Goal: Transaction & Acquisition: Purchase product/service

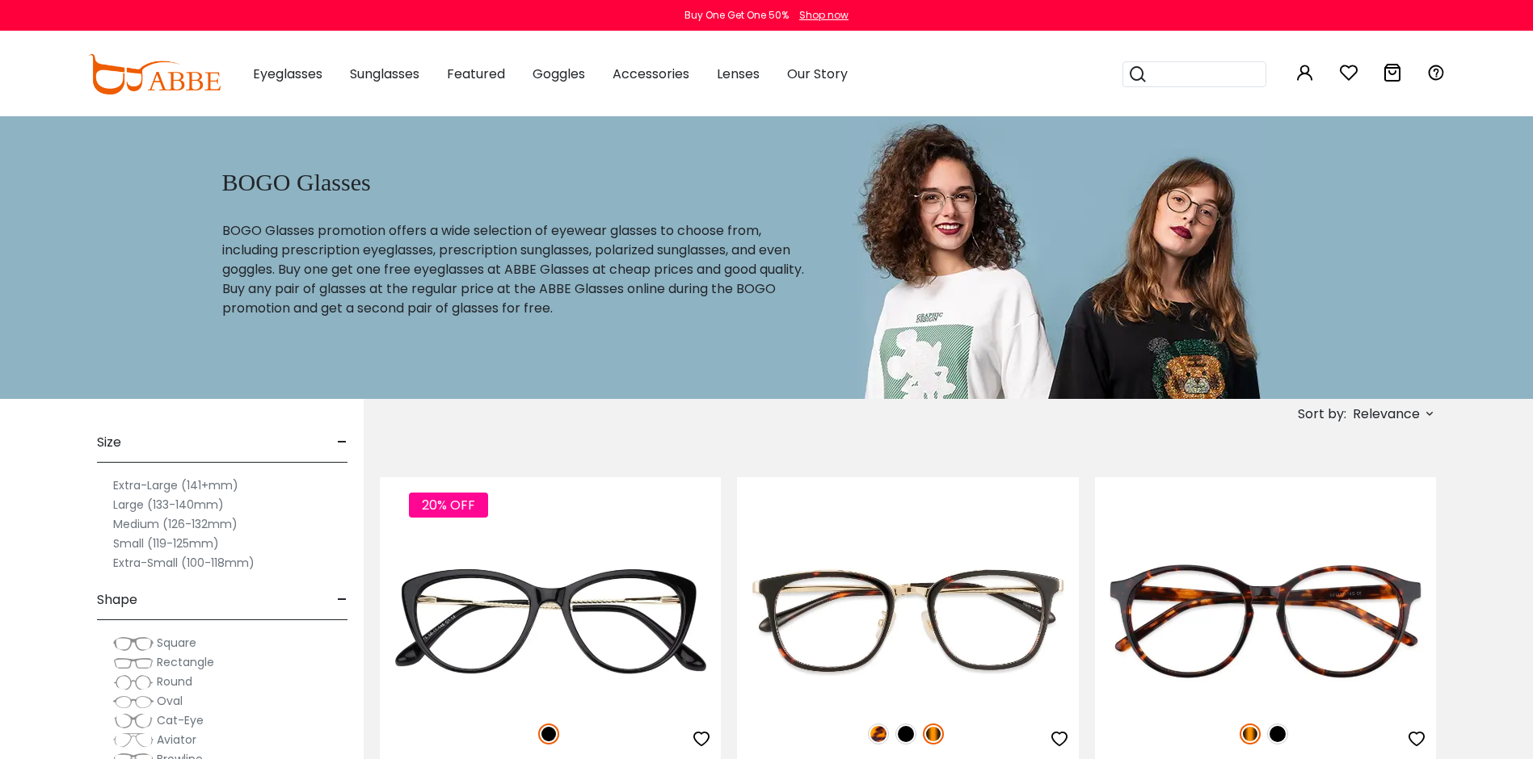
click at [126, 485] on label "Extra-Large (141+mm)" at bounding box center [175, 485] width 125 height 19
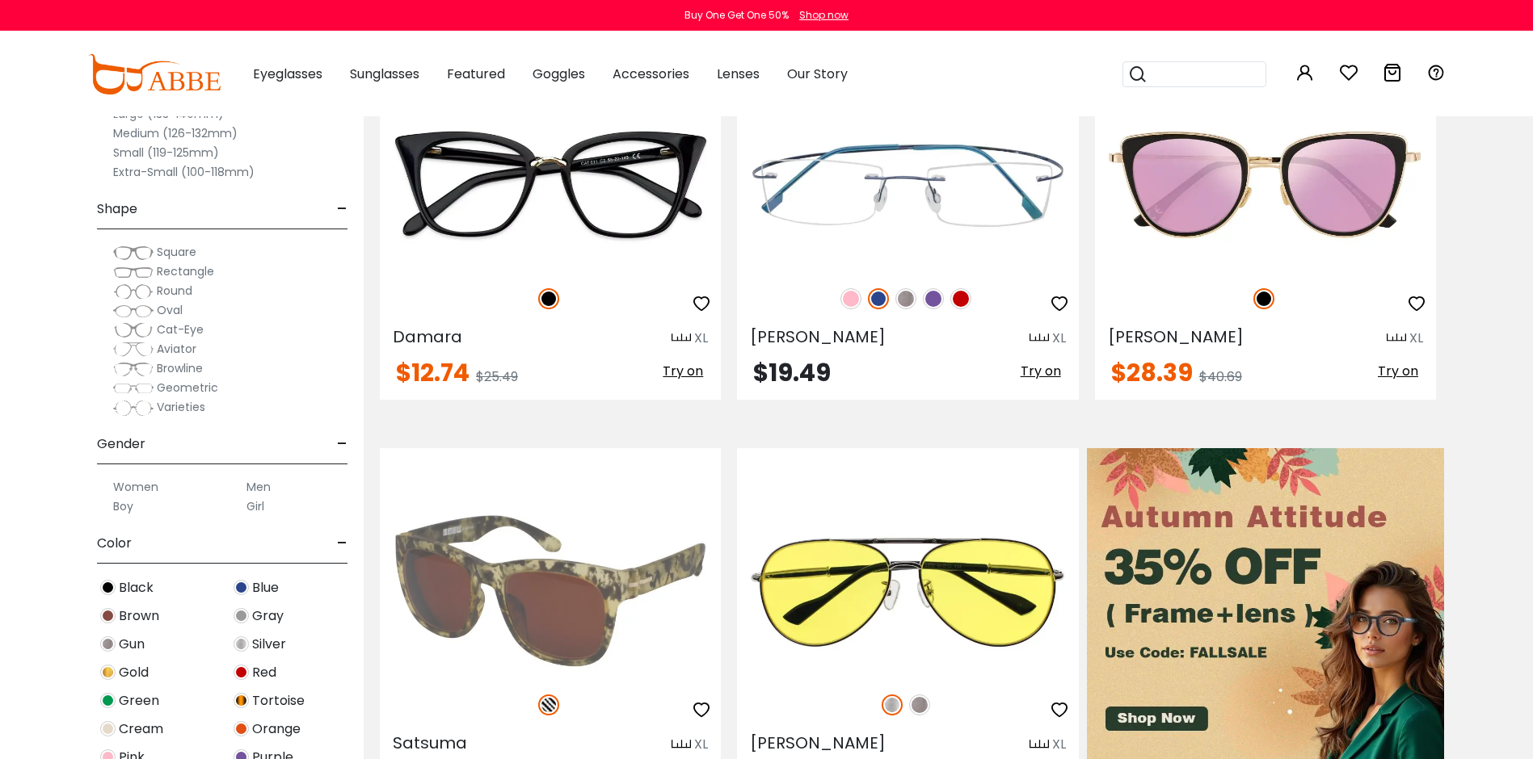
scroll to position [485, 0]
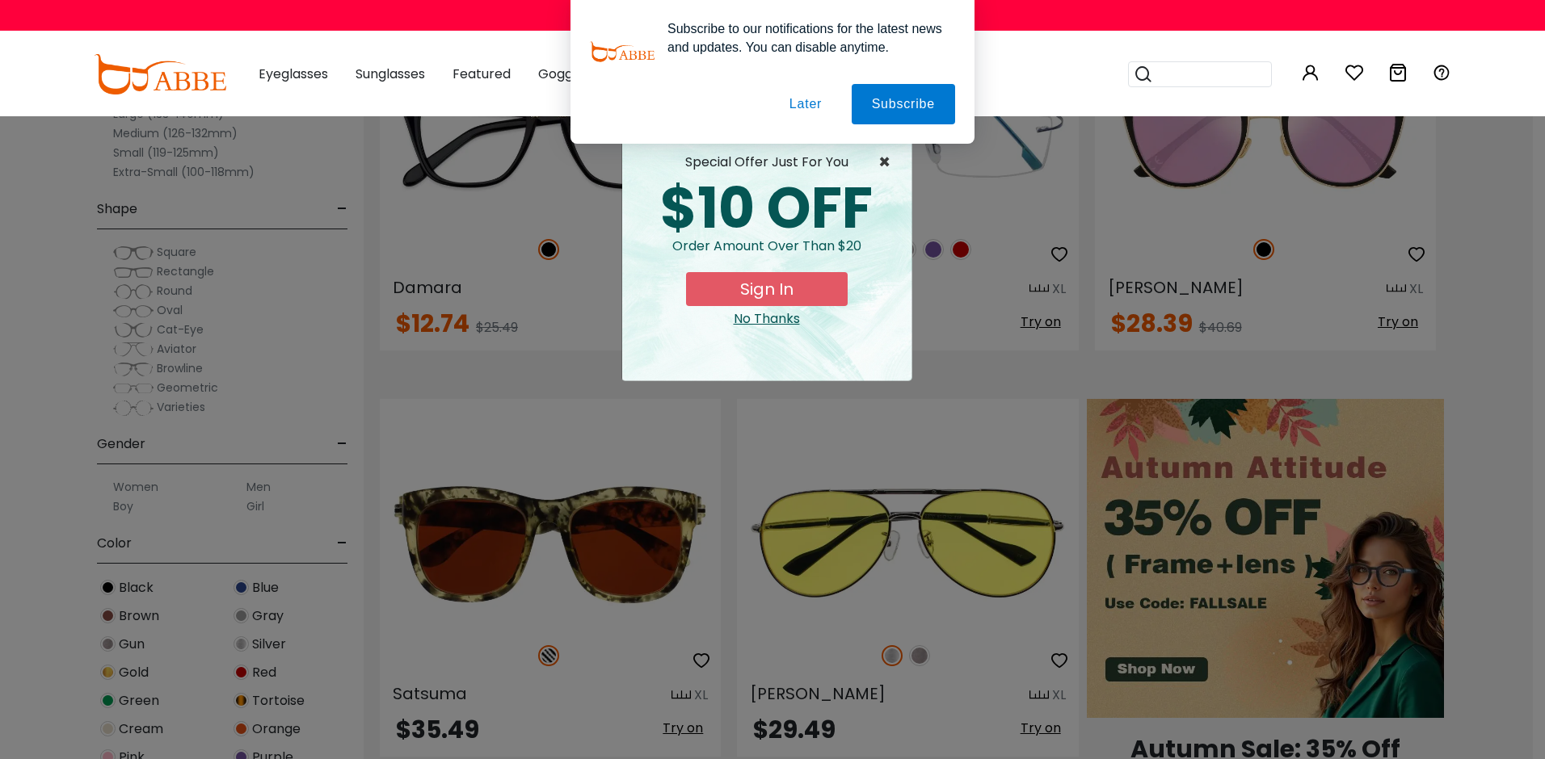
click at [885, 165] on span "×" at bounding box center [888, 162] width 20 height 19
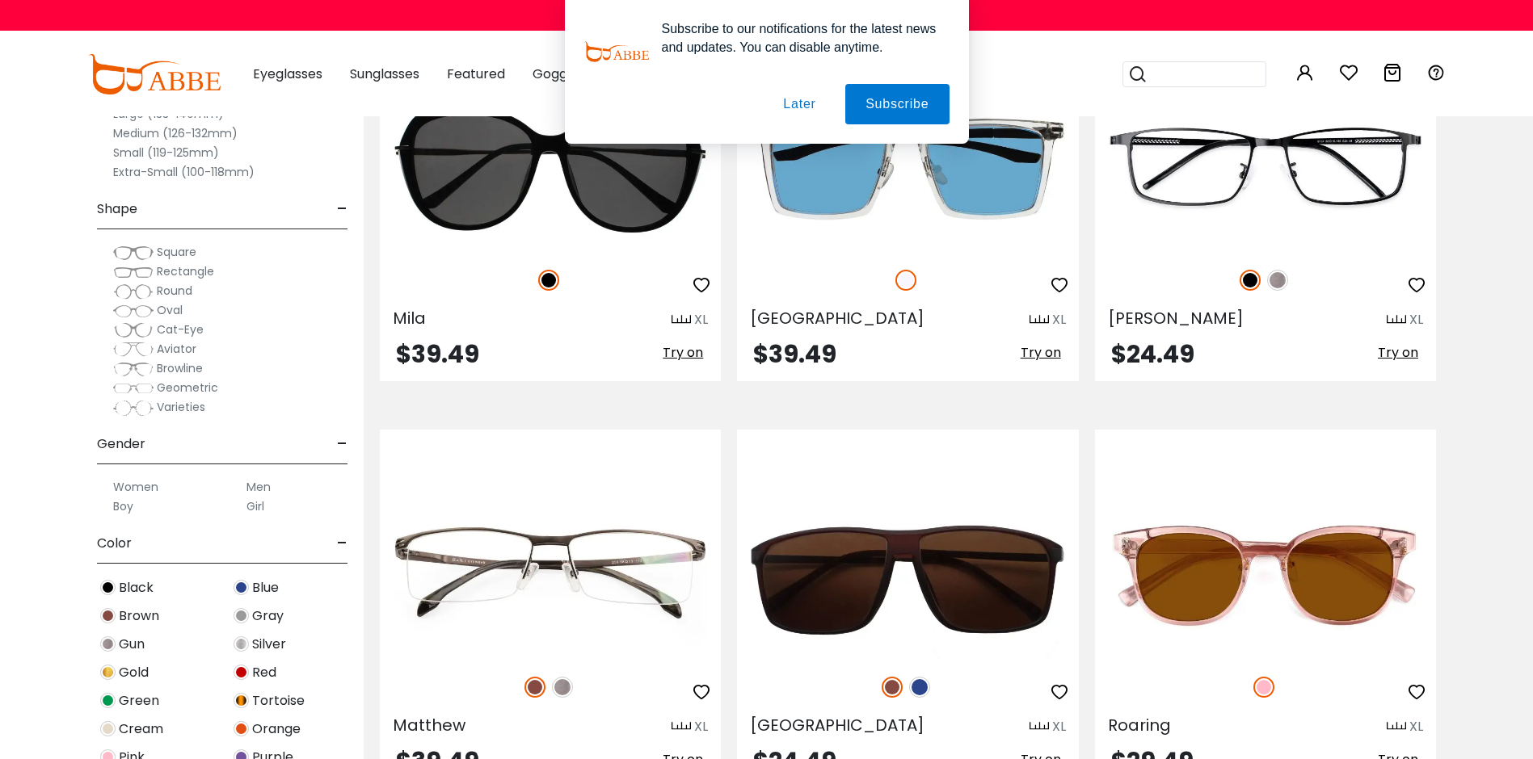
scroll to position [242, 0]
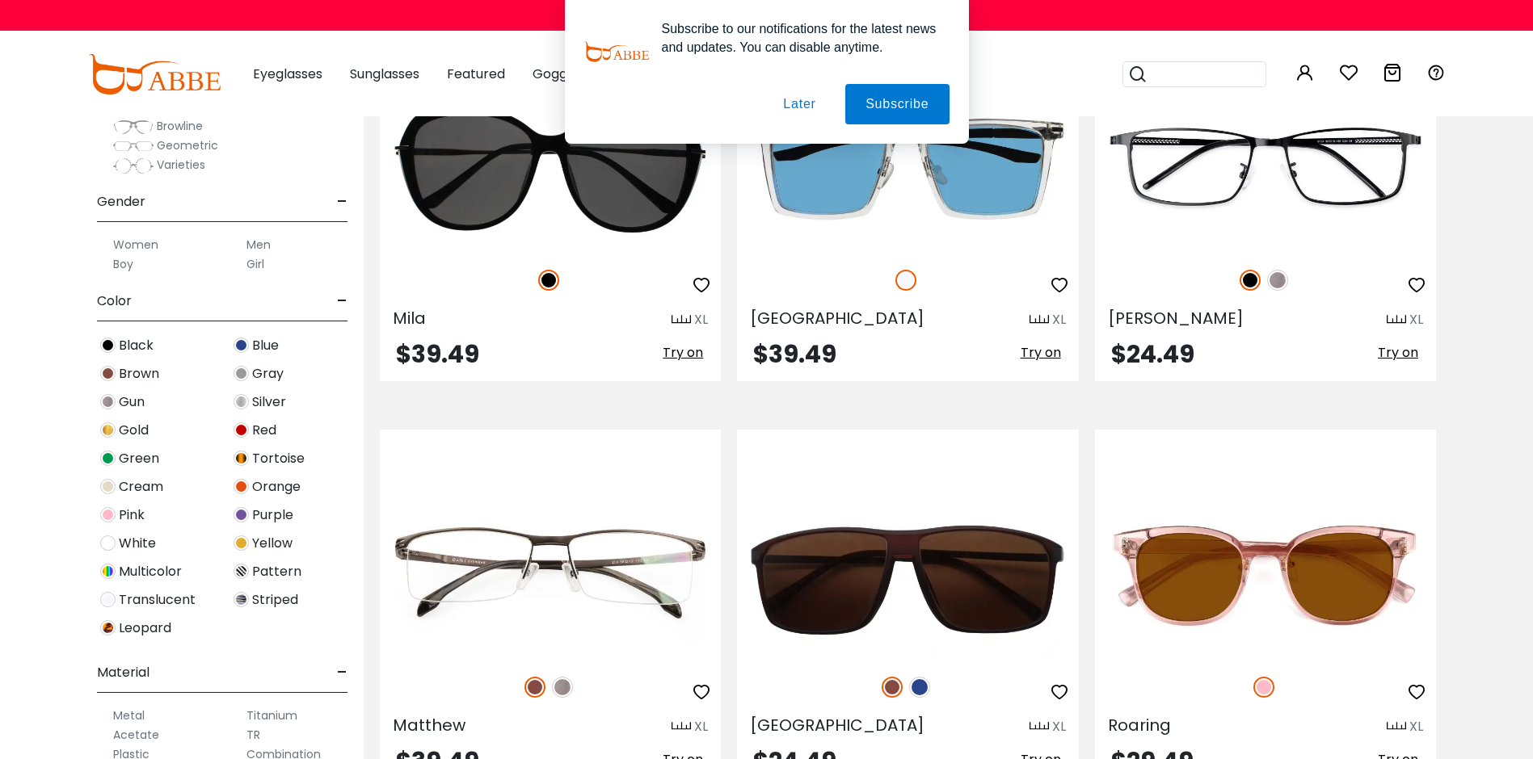
click at [244, 341] on img at bounding box center [240, 345] width 15 height 15
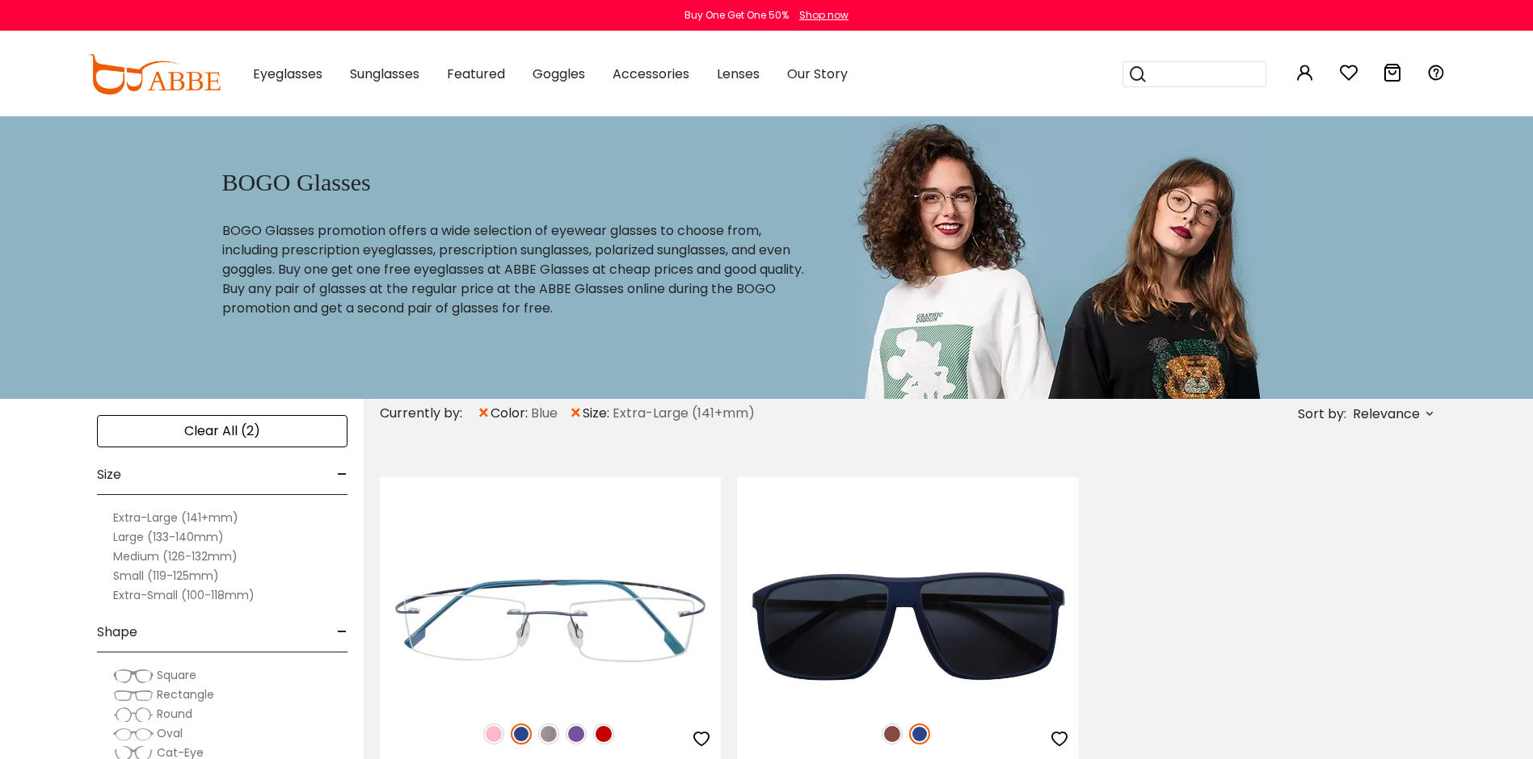
scroll to position [242, 0]
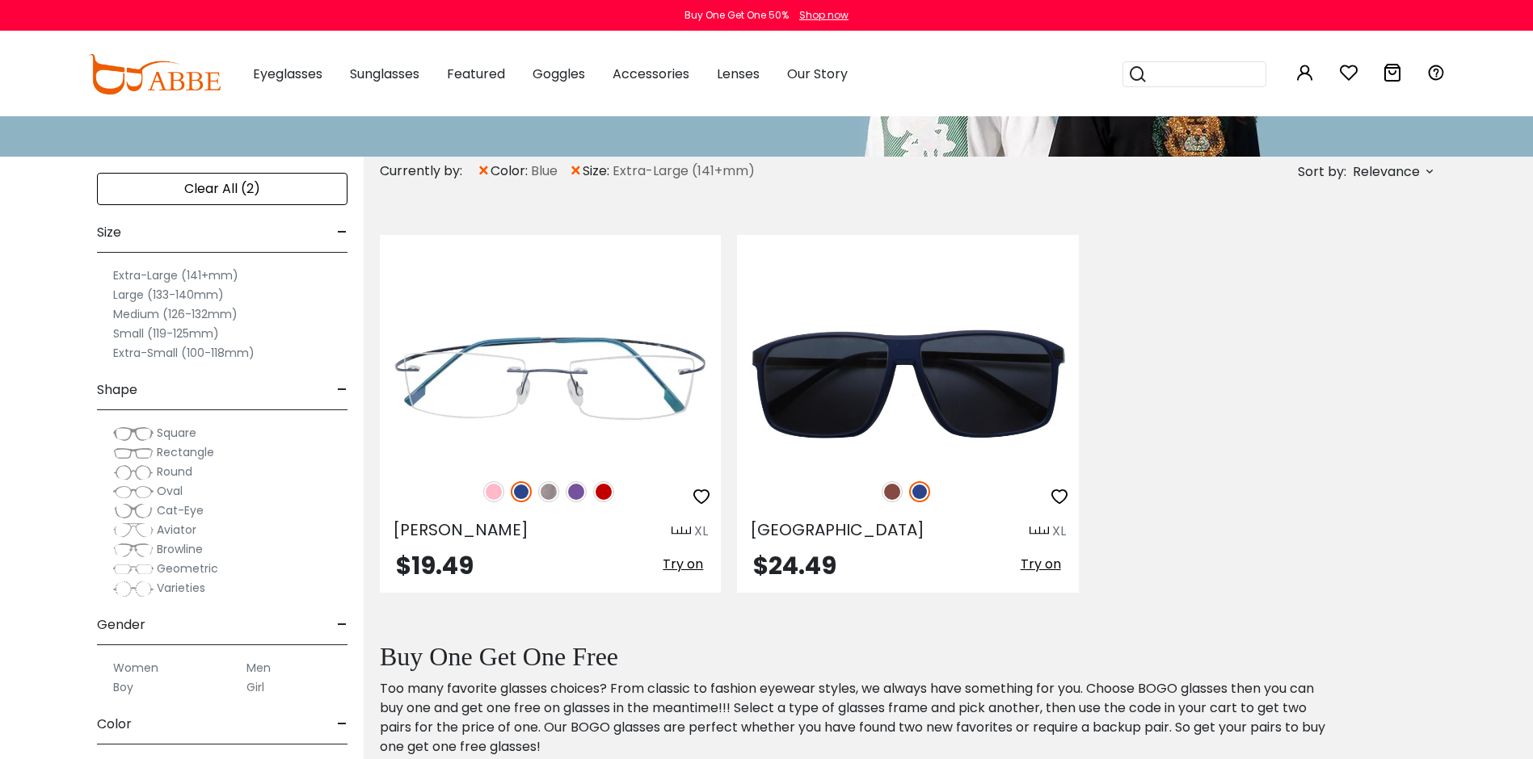
click at [134, 295] on label "Large (133-140mm)" at bounding box center [168, 294] width 111 height 19
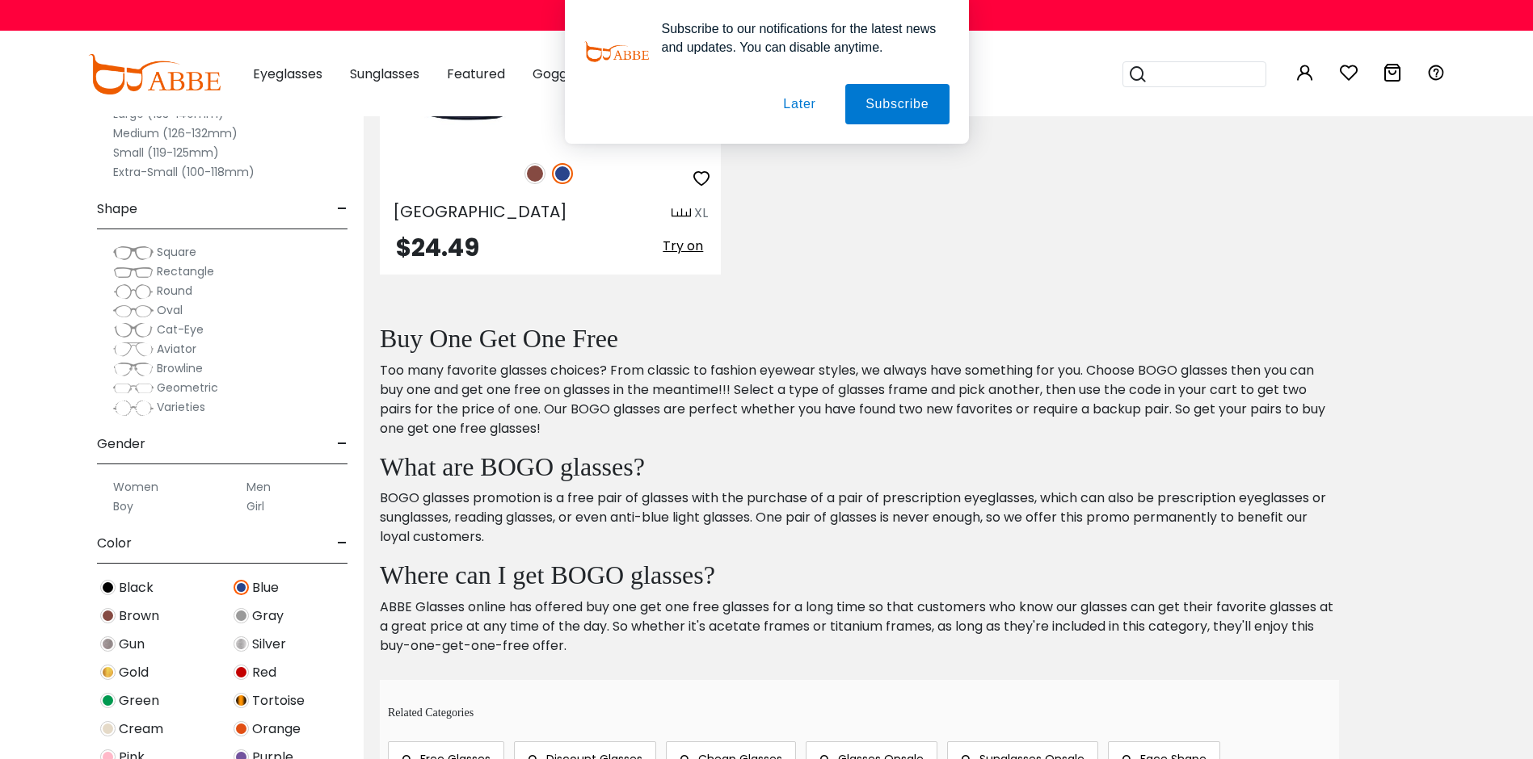
scroll to position [1615, 0]
